Goal: Navigation & Orientation: Understand site structure

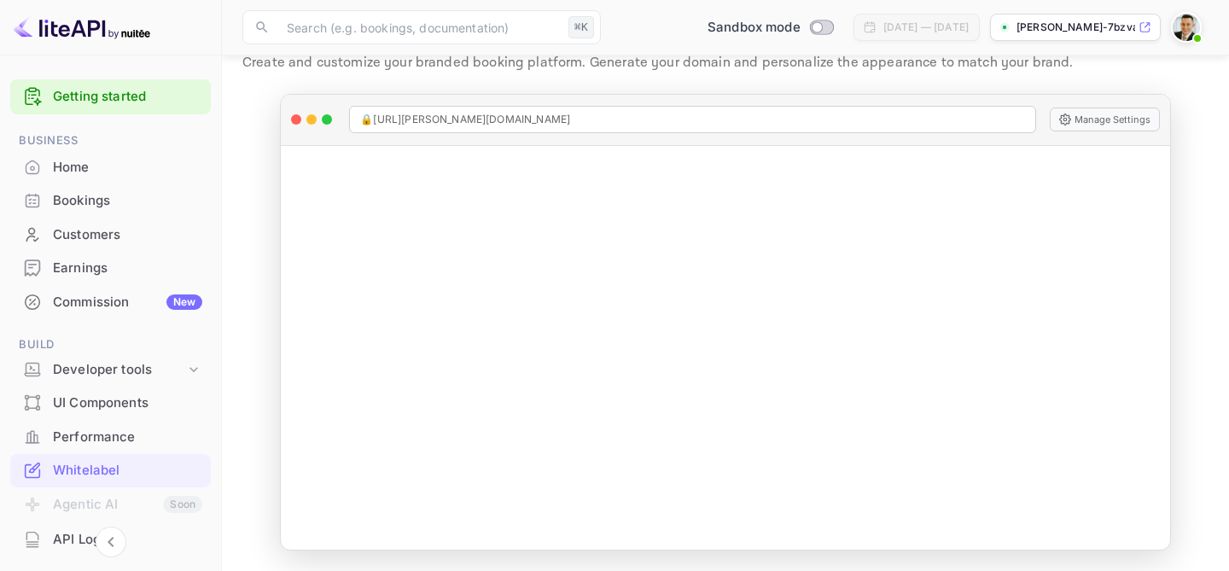
scroll to position [131, 0]
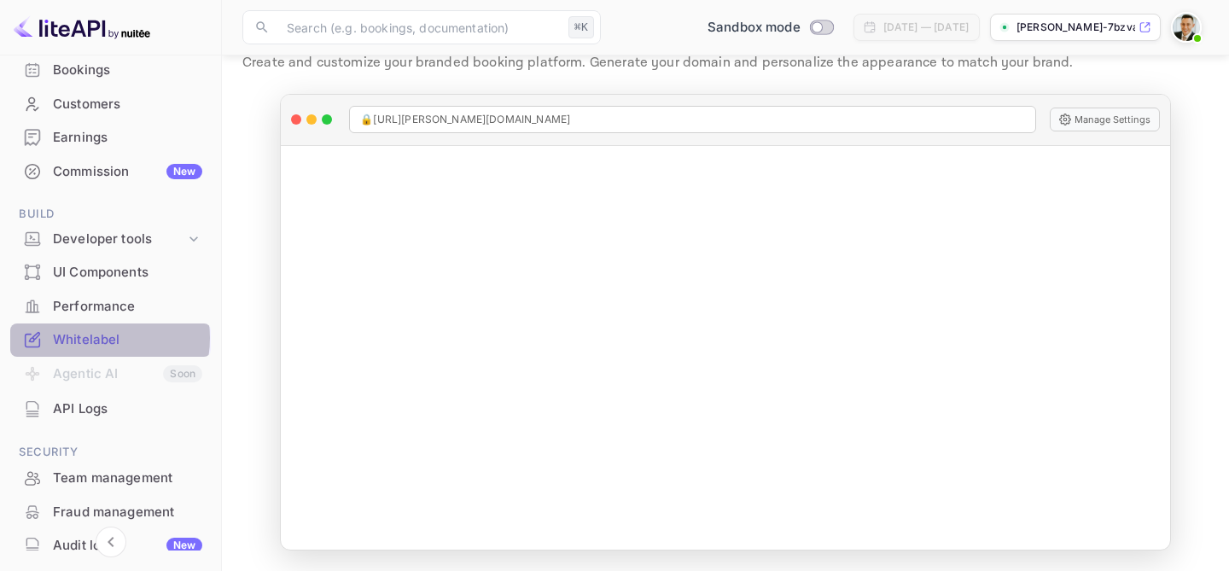
click at [90, 338] on div "Whitelabel" at bounding box center [127, 340] width 149 height 20
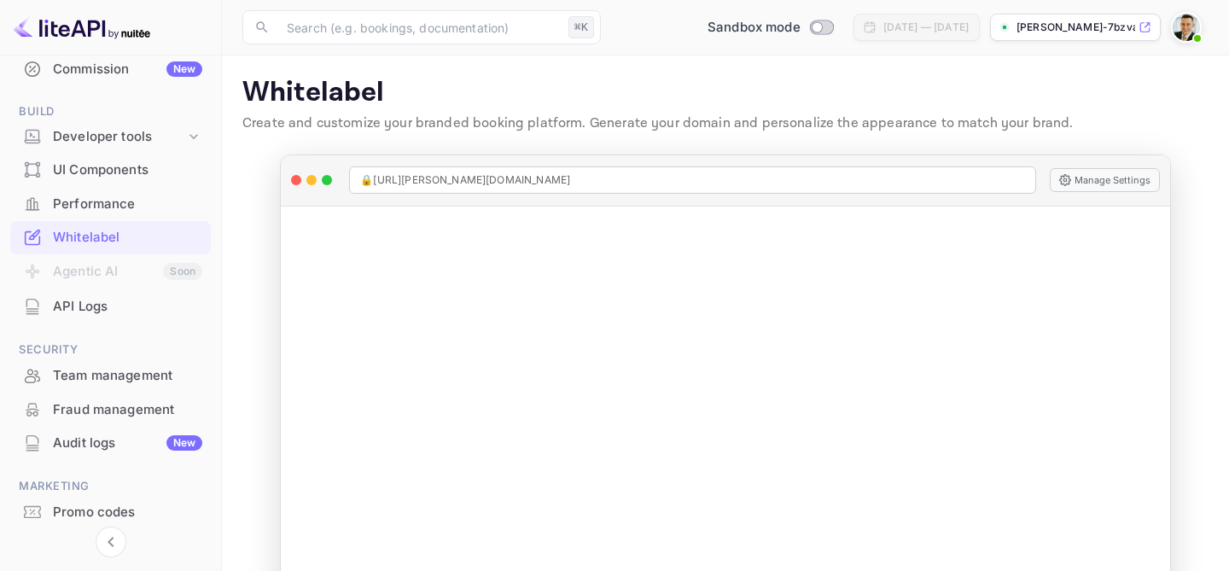
scroll to position [285, 0]
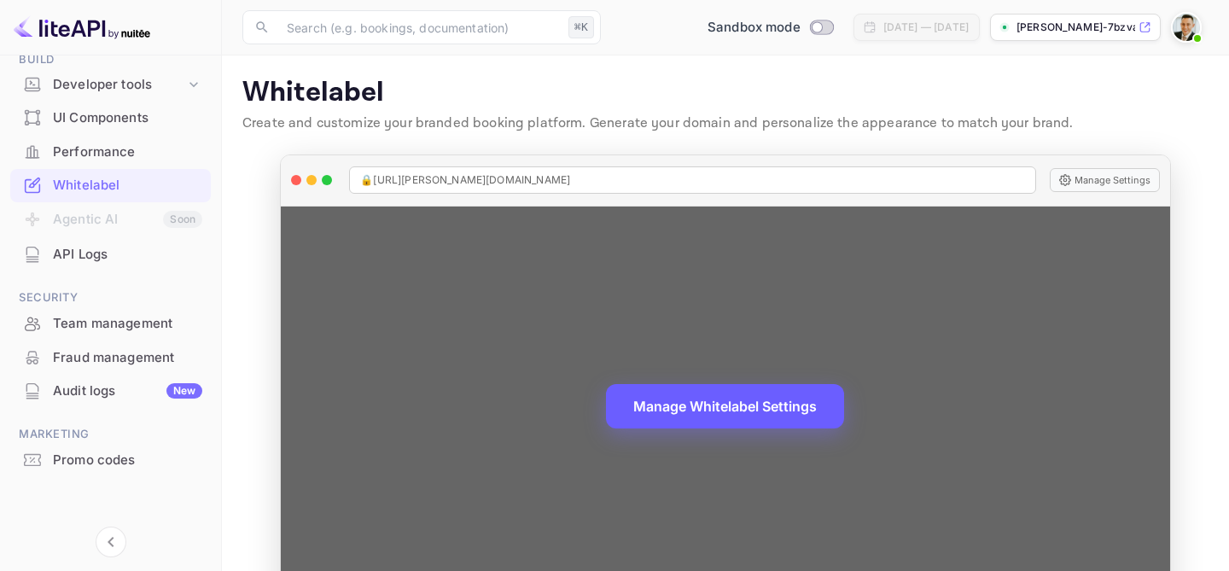
click at [741, 395] on button "Manage Whitelabel Settings" at bounding box center [725, 406] width 238 height 44
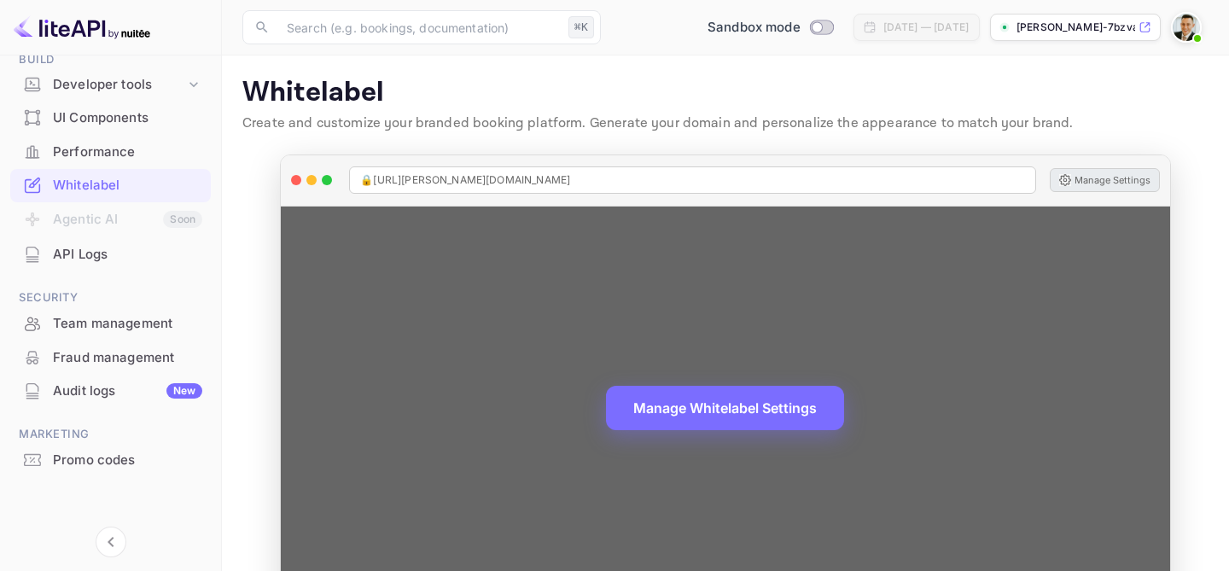
click at [1096, 183] on button "Manage Settings" at bounding box center [1105, 180] width 110 height 24
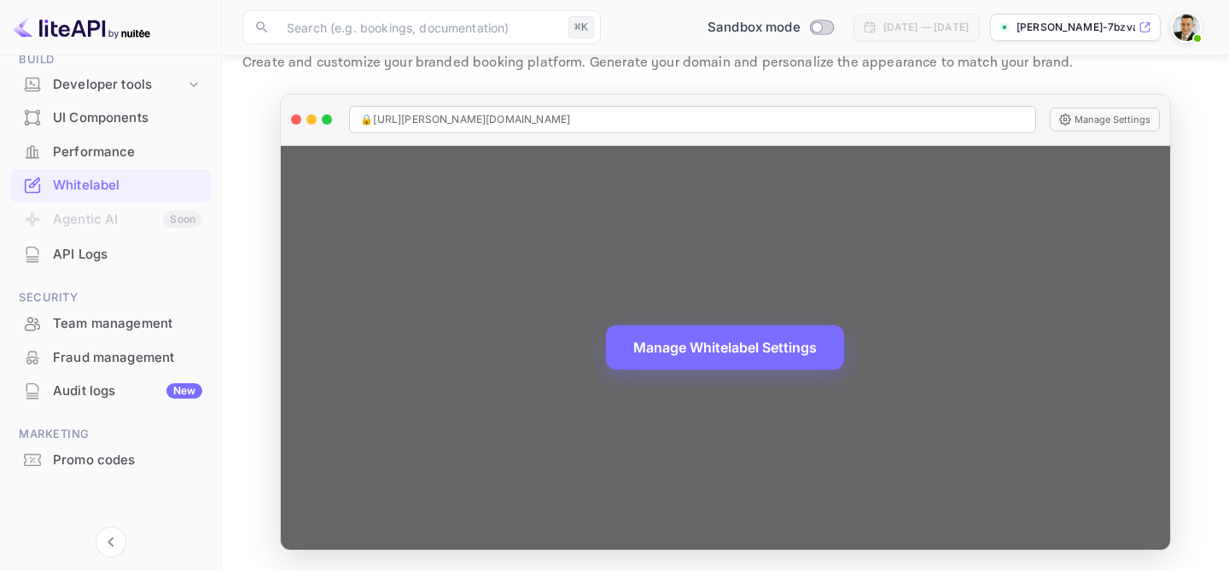
scroll to position [0, 0]
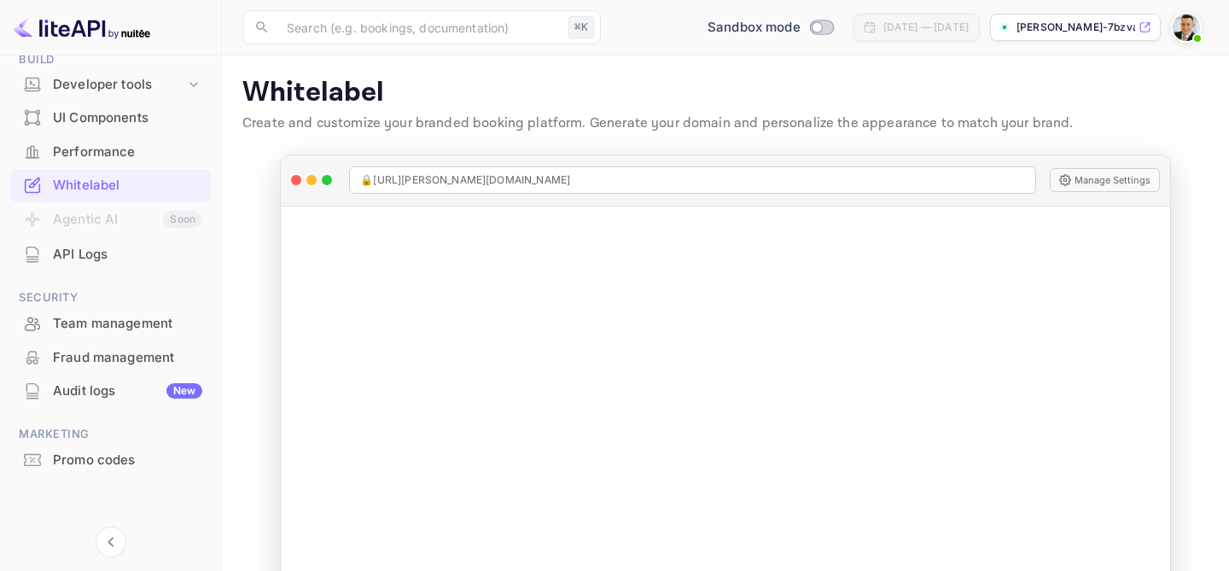
click at [96, 388] on div "Audit logs New" at bounding box center [127, 392] width 149 height 20
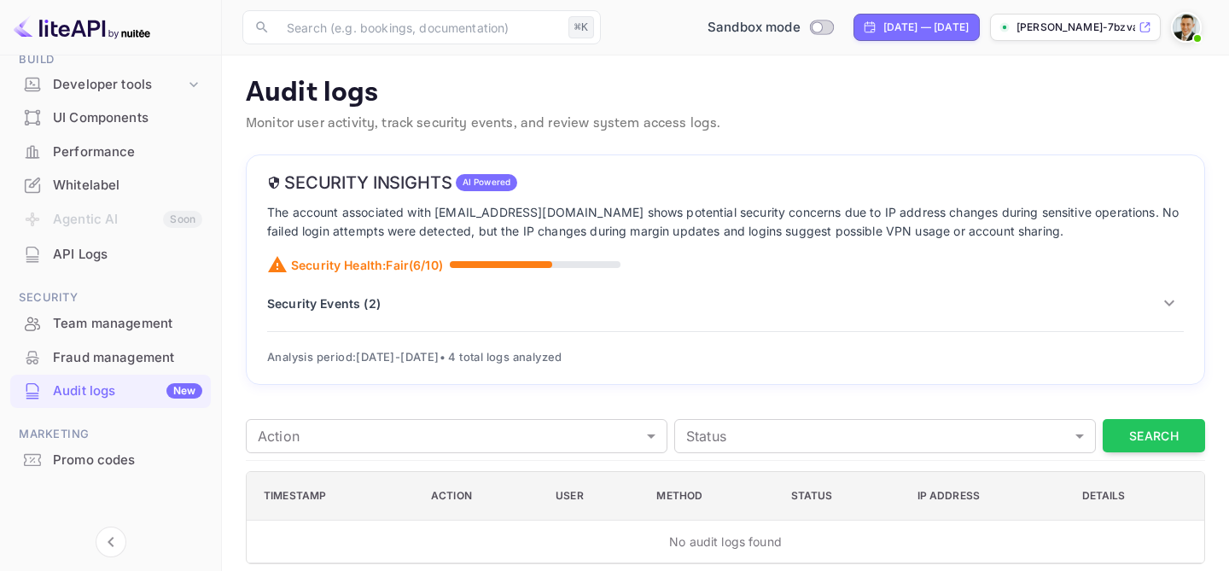
scroll to position [14, 0]
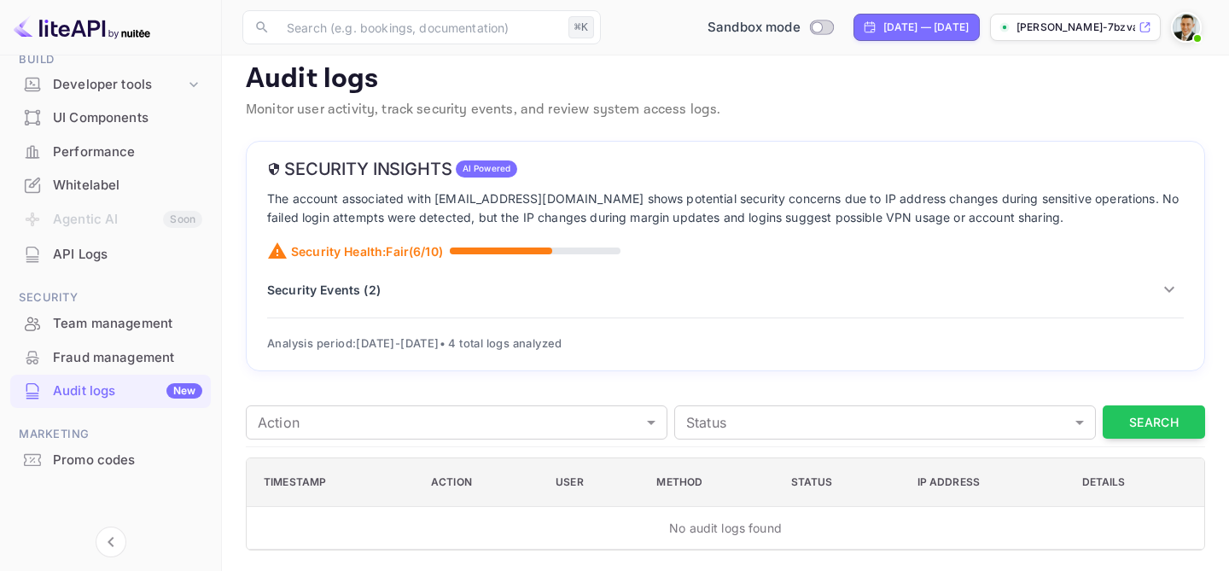
click at [148, 354] on div "Fraud management" at bounding box center [127, 358] width 149 height 20
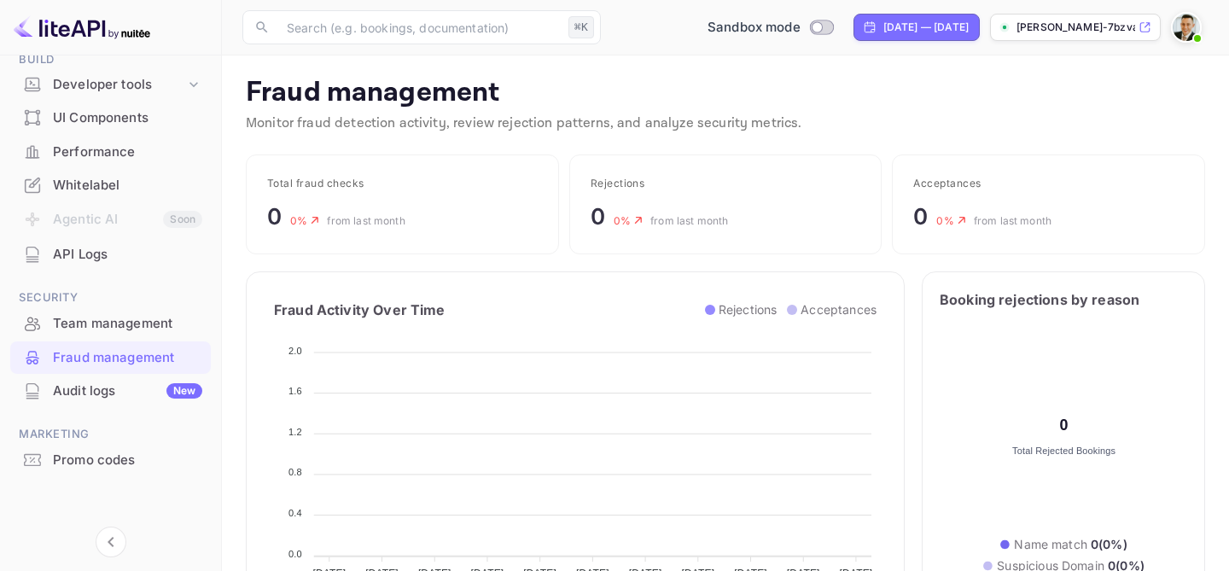
click at [137, 317] on div "Team management" at bounding box center [127, 324] width 149 height 20
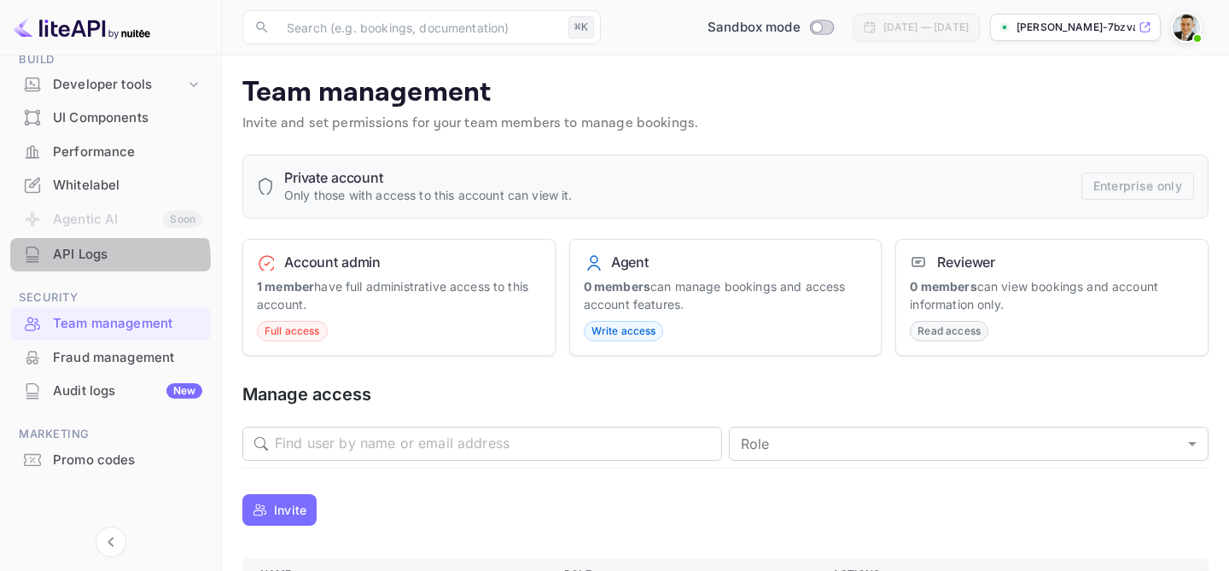
click at [94, 261] on div "API Logs" at bounding box center [127, 255] width 149 height 20
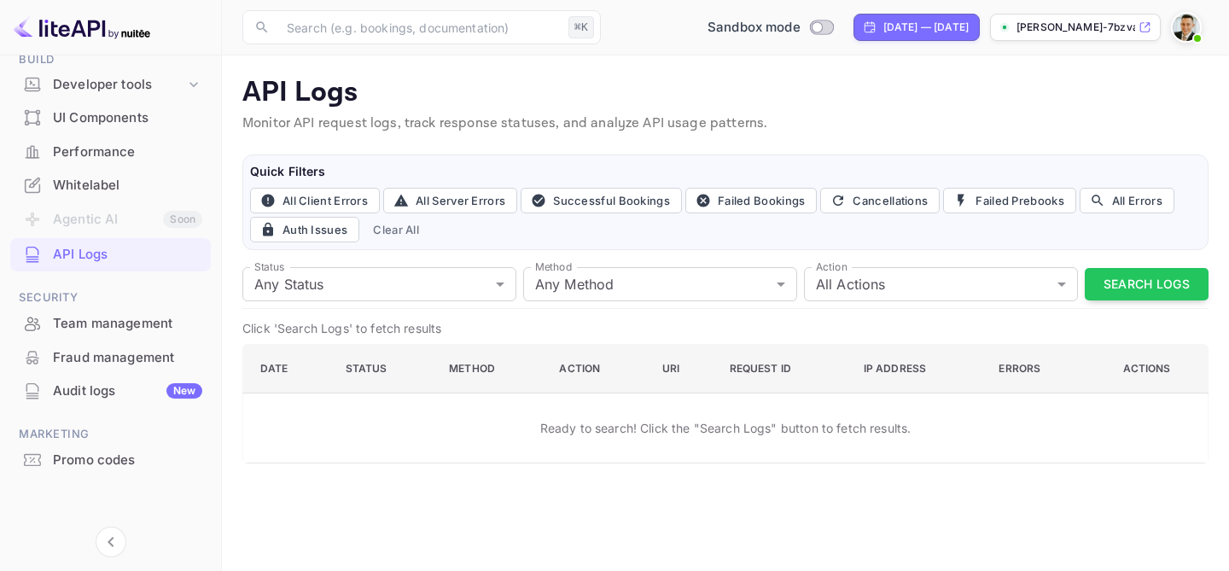
click at [109, 117] on div "UI Components" at bounding box center [127, 118] width 149 height 20
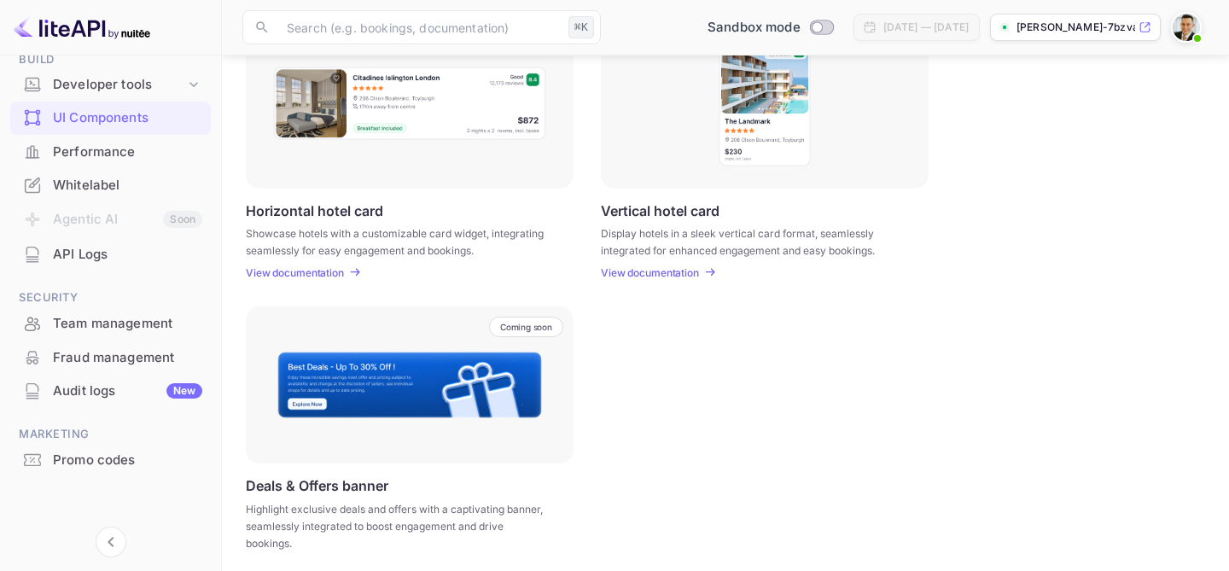
scroll to position [579, 0]
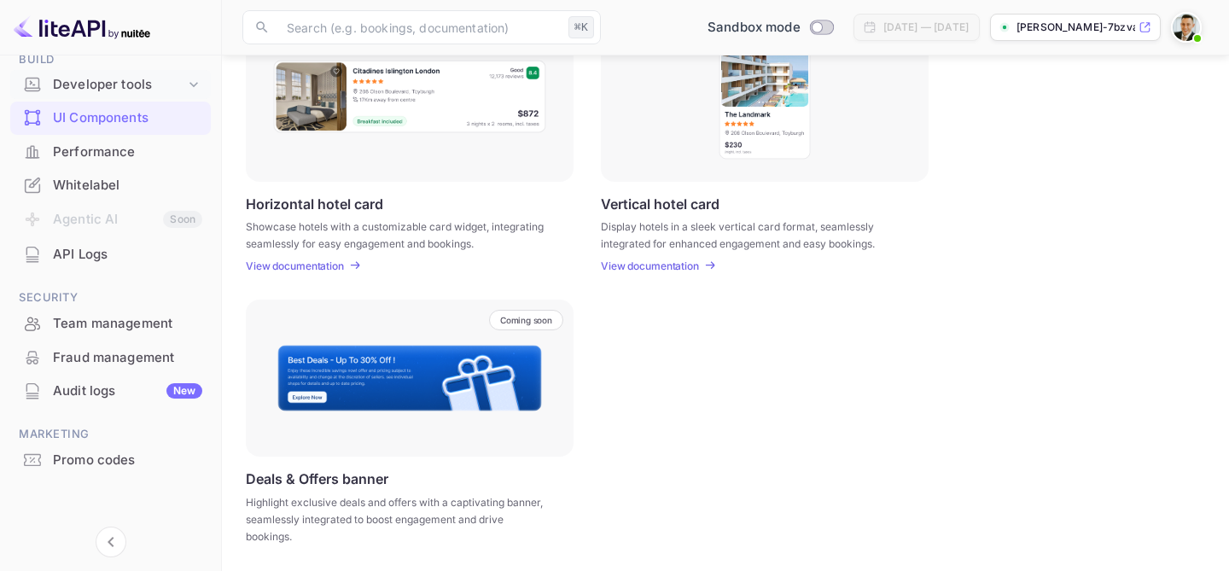
click at [104, 82] on div "Developer tools" at bounding box center [119, 85] width 132 height 20
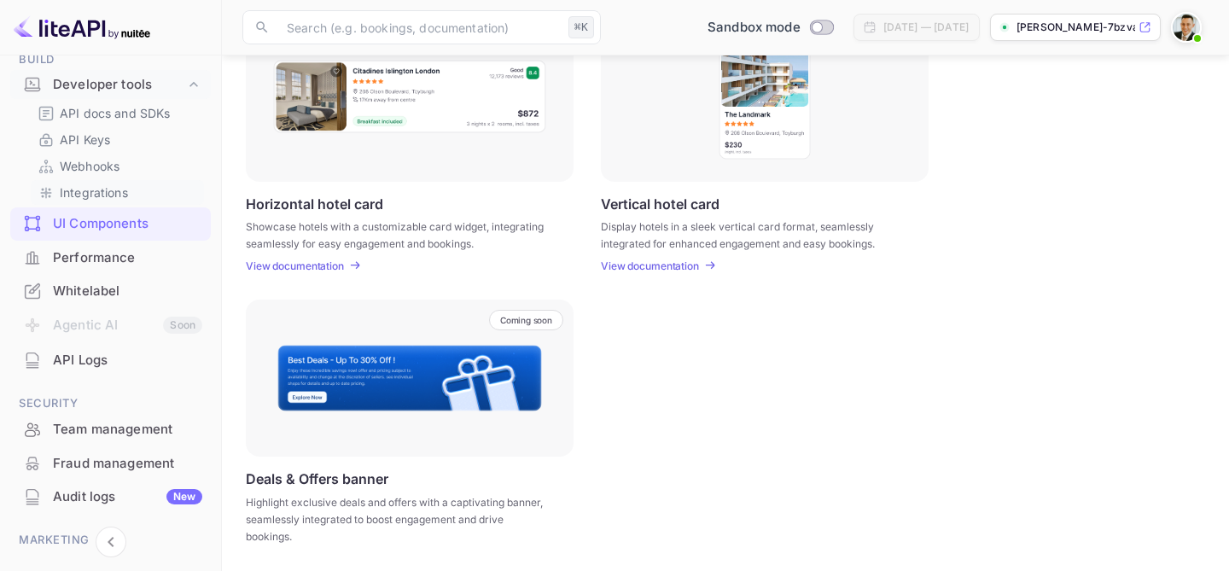
click at [111, 194] on p "Integrations" at bounding box center [94, 193] width 68 height 18
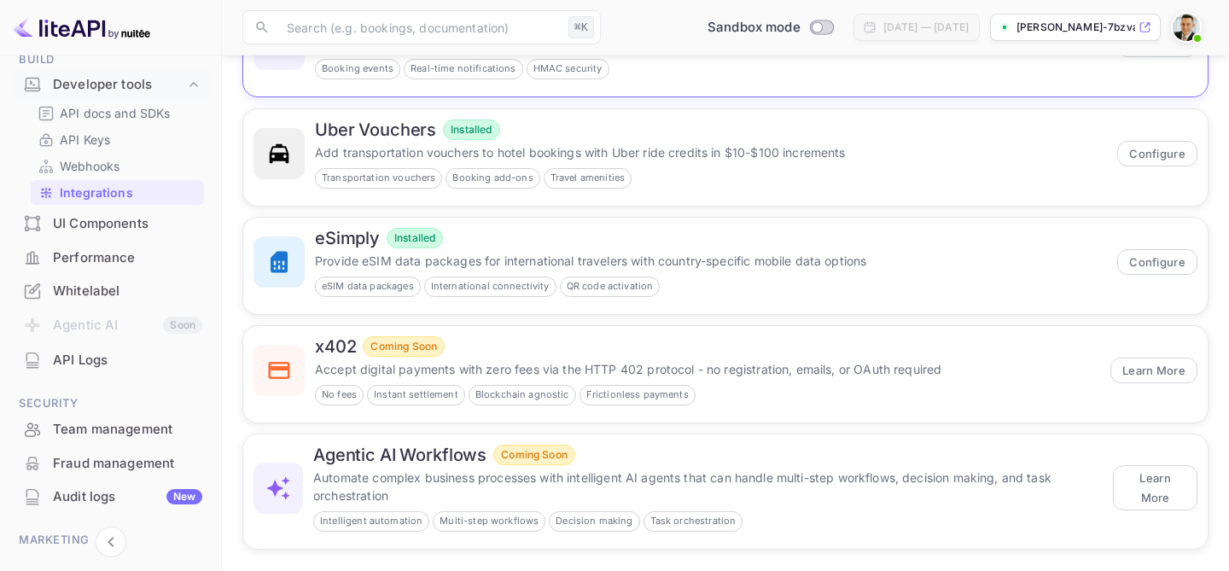
scroll to position [227, 0]
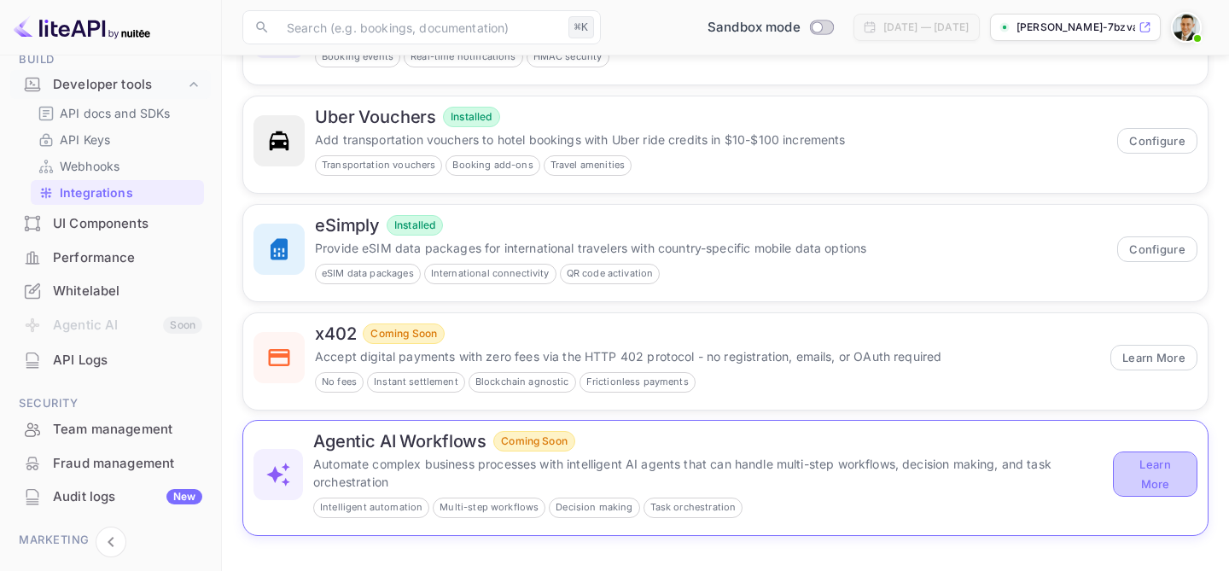
click at [1131, 470] on button "Learn More" at bounding box center [1155, 474] width 85 height 44
